Goal: Information Seeking & Learning: Find specific fact

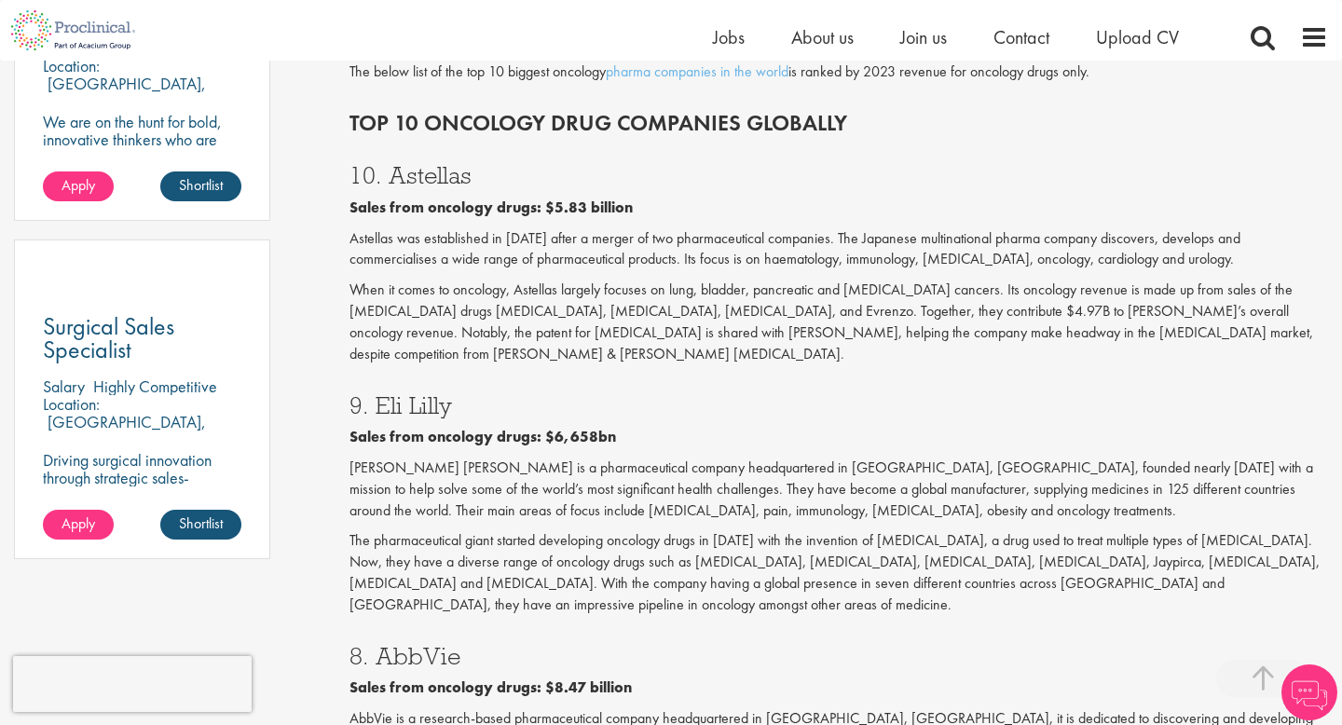
scroll to position [1223, 0]
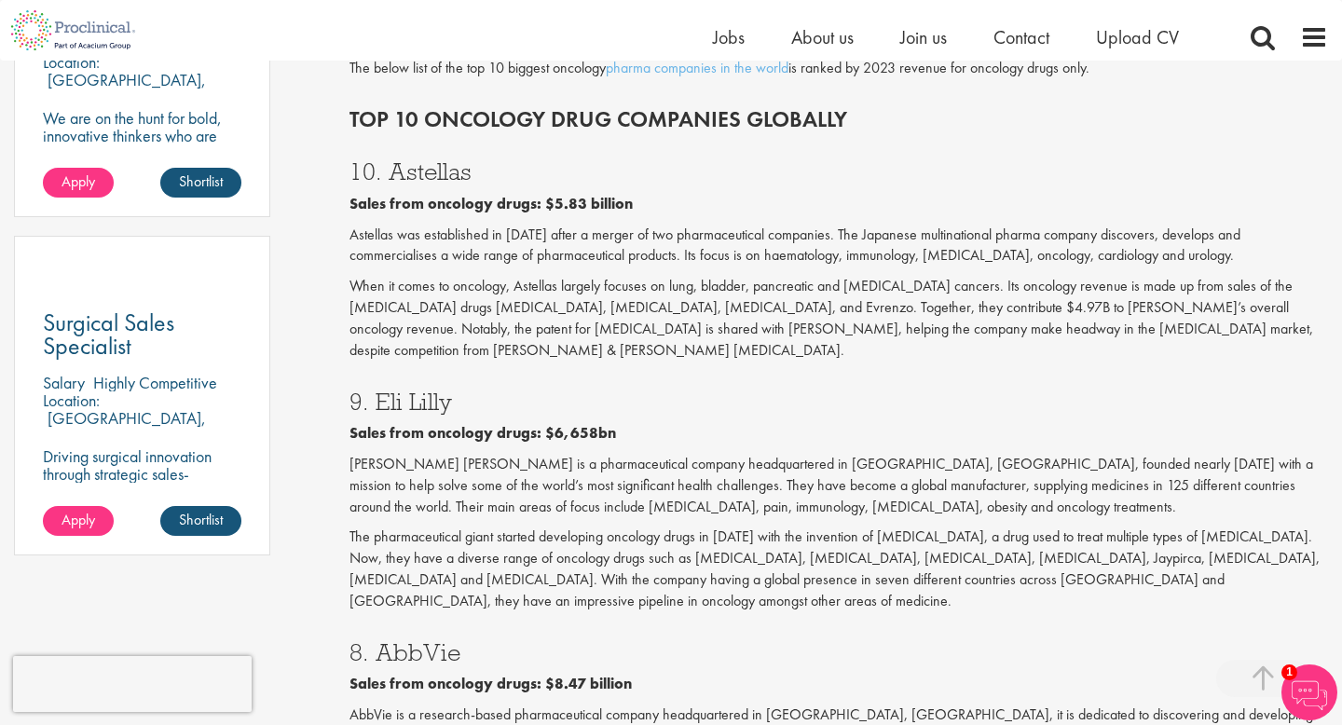
drag, startPoint x: 390, startPoint y: 144, endPoint x: 488, endPoint y: 144, distance: 98.8
click at [488, 159] on h3 "10. Astellas" at bounding box center [839, 171] width 979 height 24
copy h3 "Astellas"
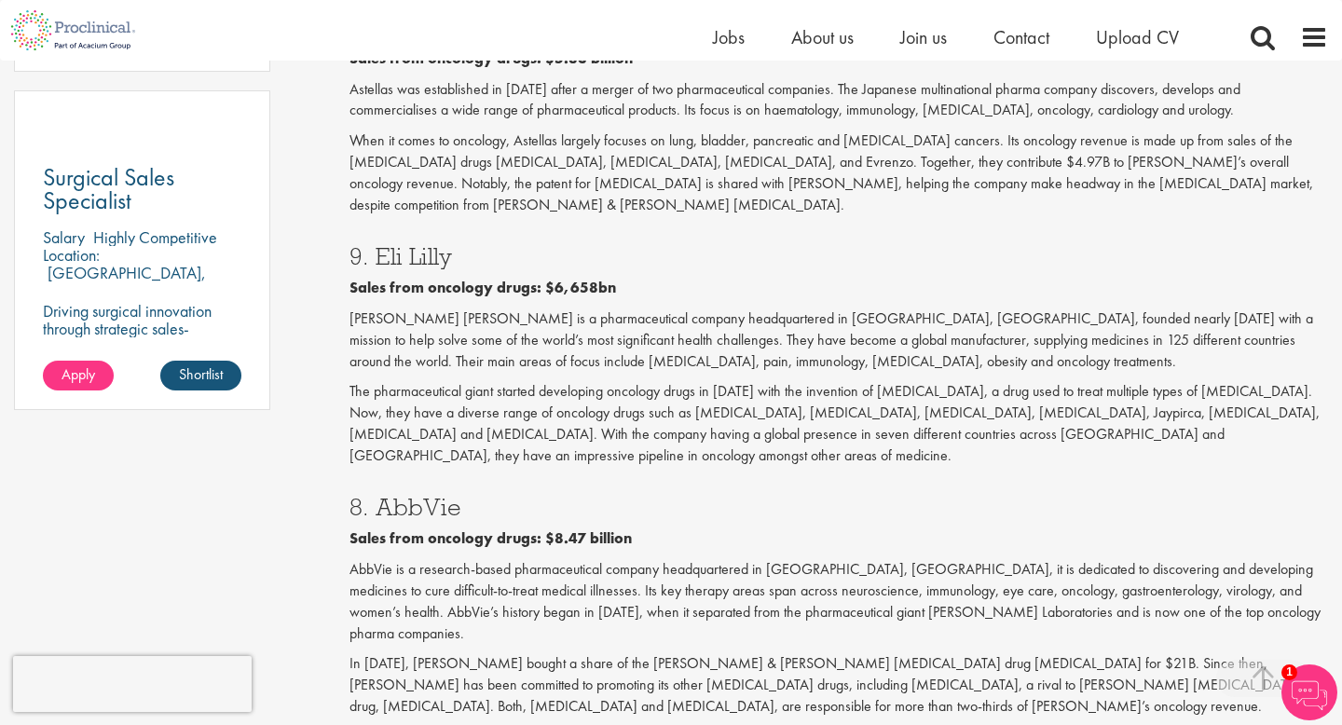
scroll to position [1375, 0]
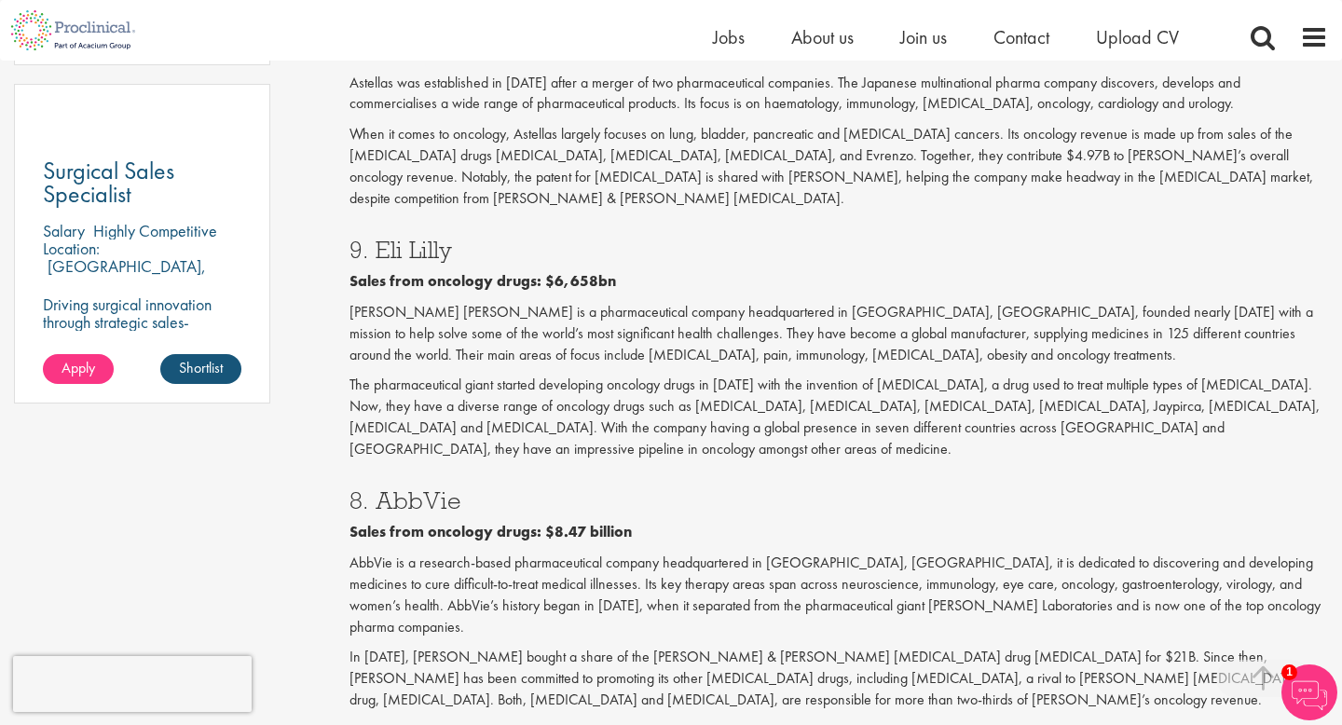
drag, startPoint x: 461, startPoint y: 209, endPoint x: 370, endPoint y: 209, distance: 91.4
click at [370, 238] on h3 "9. Eli Lilly" at bounding box center [839, 250] width 979 height 24
copy h3 "[PERSON_NAME] [PERSON_NAME]"
drag, startPoint x: 374, startPoint y: 428, endPoint x: 510, endPoint y: 428, distance: 136.1
click at [510, 488] on h3 "8. AbbVie" at bounding box center [839, 500] width 979 height 24
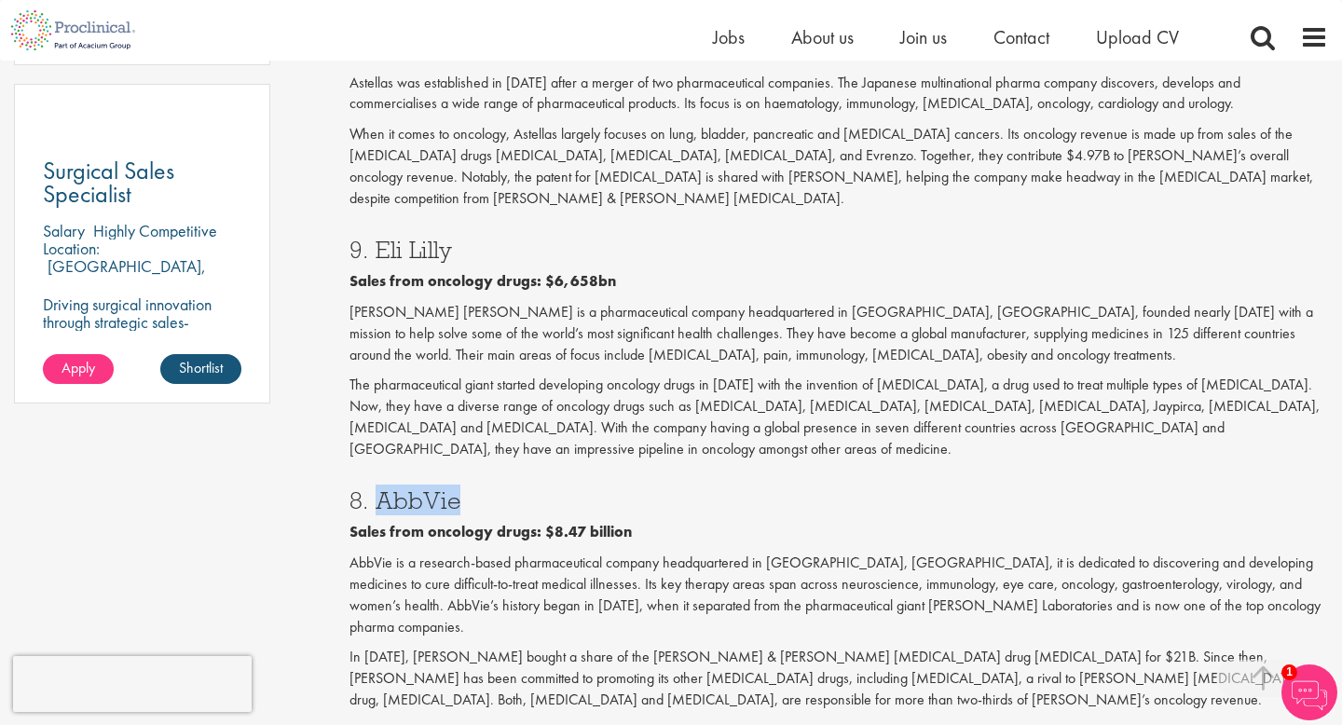
copy h3 "AbbVie"
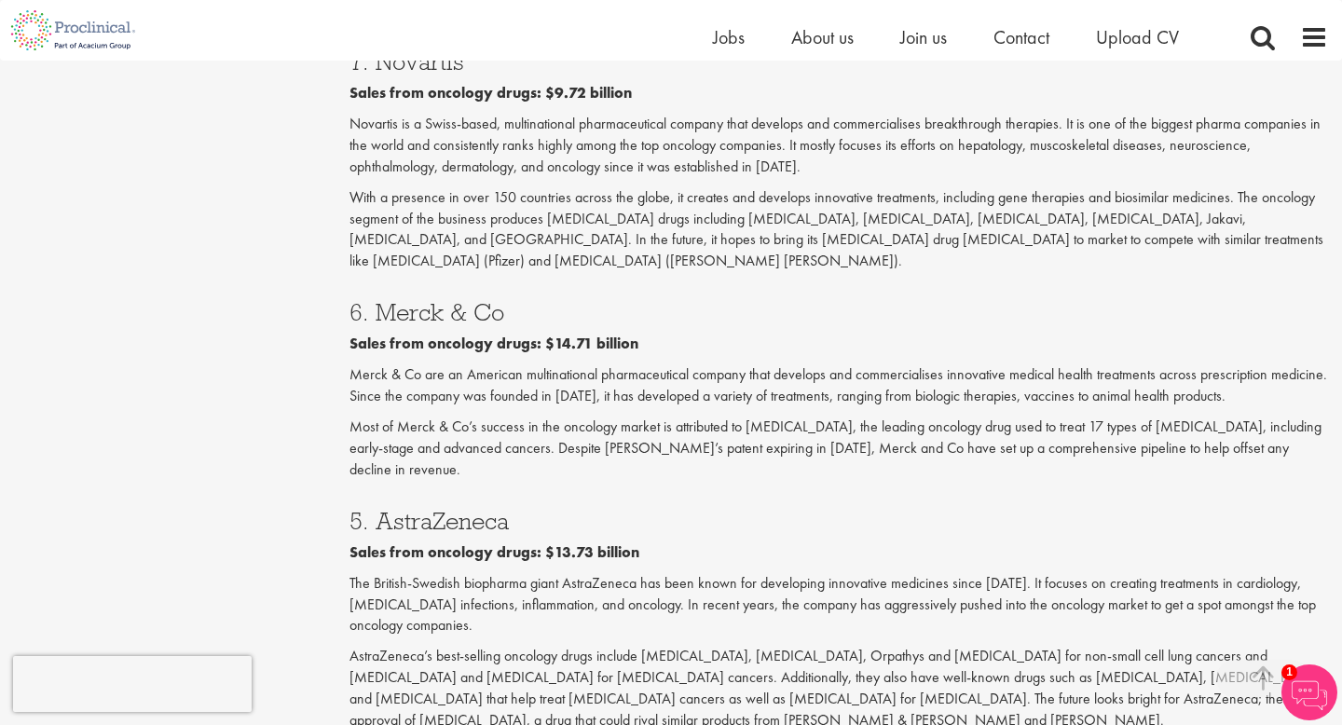
scroll to position [2076, 0]
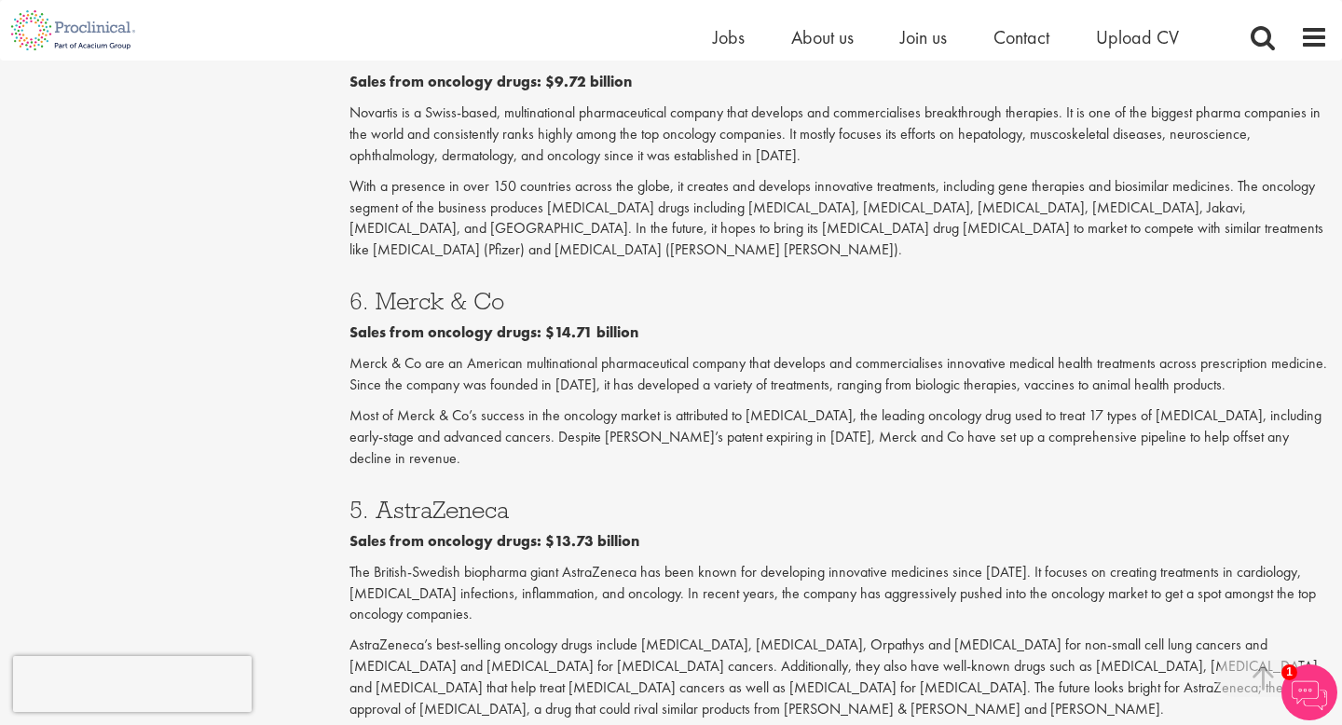
drag, startPoint x: 513, startPoint y: 197, endPoint x: 374, endPoint y: 190, distance: 139.0
click at [374, 289] on h3 "6. Merck & Co" at bounding box center [839, 301] width 979 height 24
copy h3 "Merck & Co"
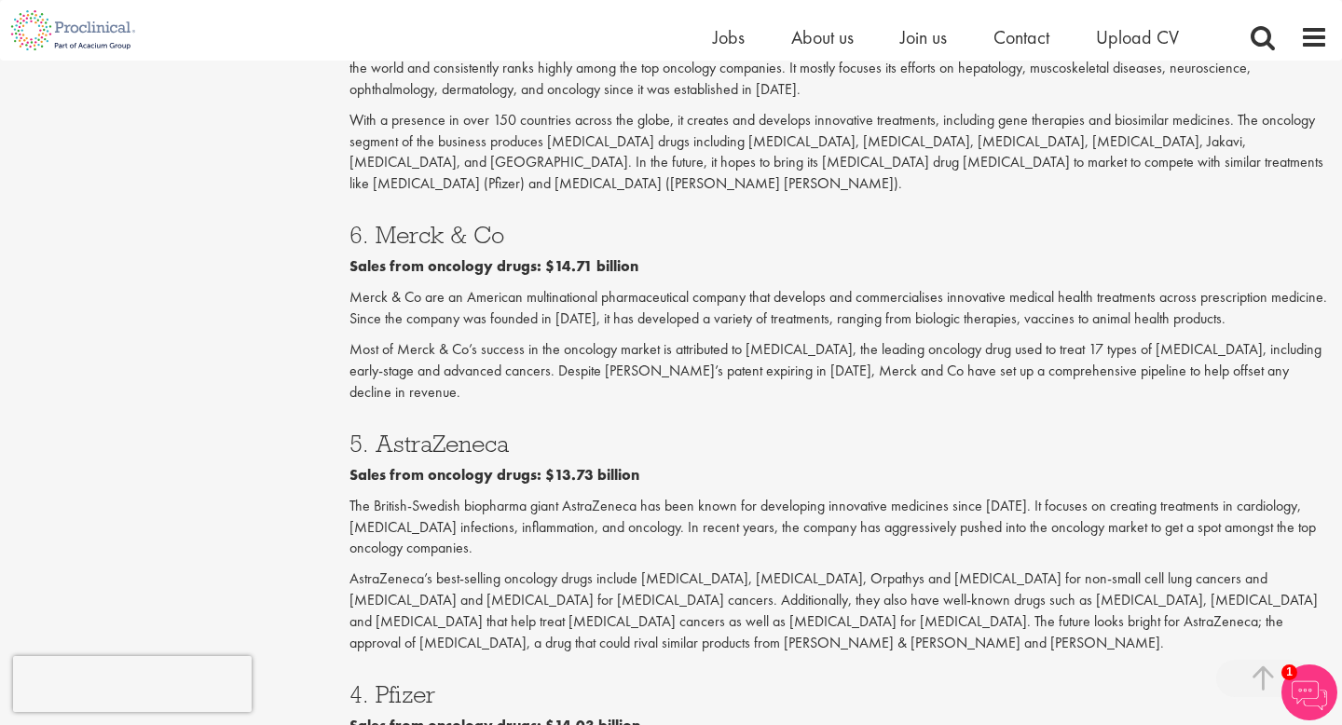
scroll to position [2145, 0]
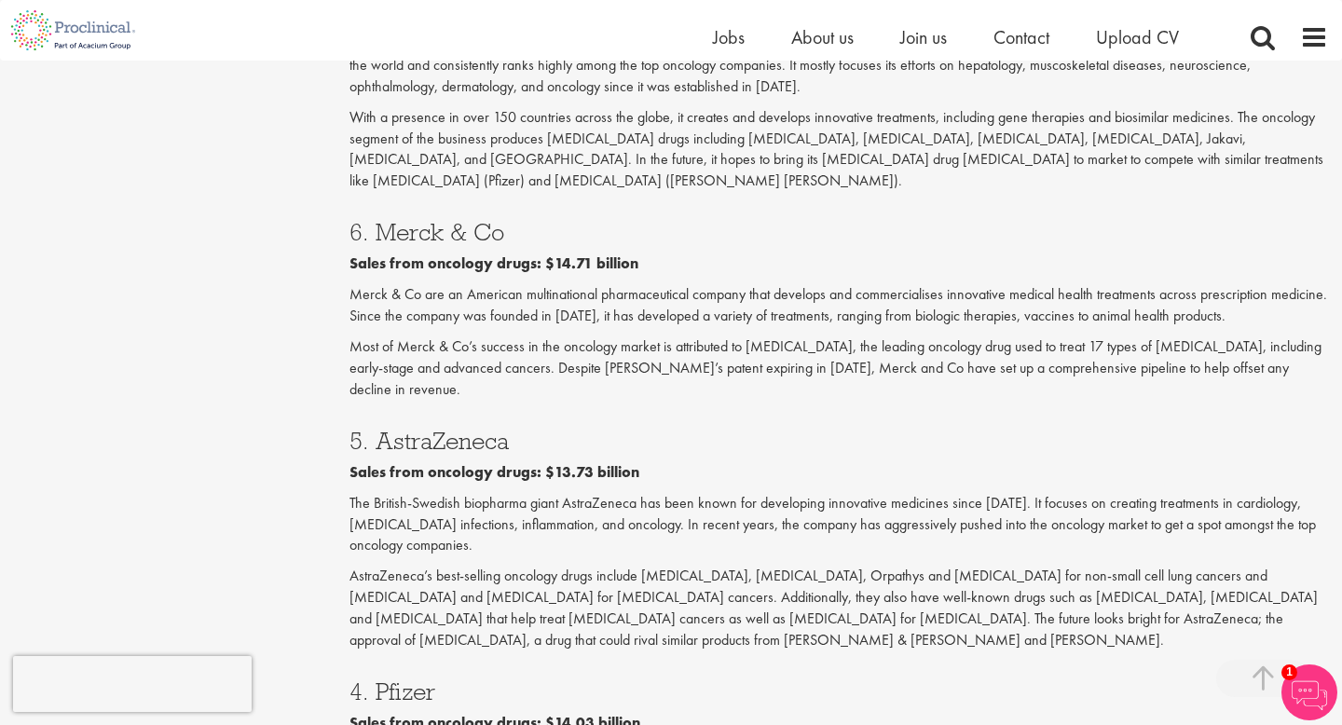
drag, startPoint x: 440, startPoint y: 543, endPoint x: 377, endPoint y: 543, distance: 63.4
click at [377, 680] on h3 "4. Pfizer" at bounding box center [839, 692] width 979 height 24
copy h3 "Pfizer"
